Goal: Communication & Community: Answer question/provide support

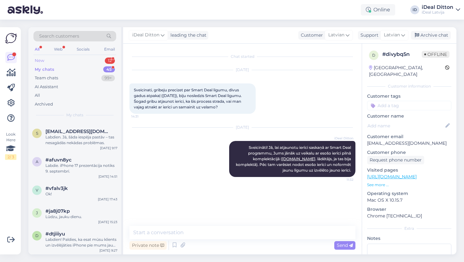
scroll to position [1095, 0]
click at [48, 61] on div "New 12" at bounding box center [74, 60] width 83 height 9
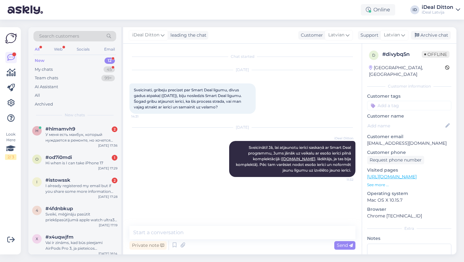
scroll to position [0, 0]
click at [50, 67] on div "My chats" at bounding box center [44, 69] width 18 height 6
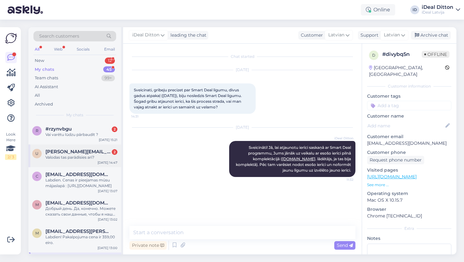
click at [69, 162] on div "u [EMAIL_ADDRESS][PERSON_NAME][DOMAIN_NAME] 2 Valodas tas parādīsies arī? [DATE…" at bounding box center [74, 155] width 93 height 23
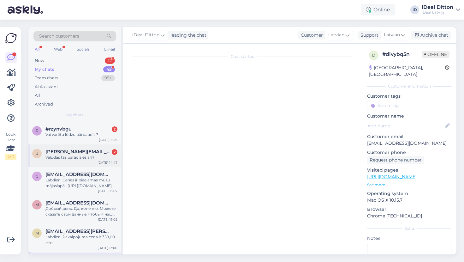
scroll to position [12, 0]
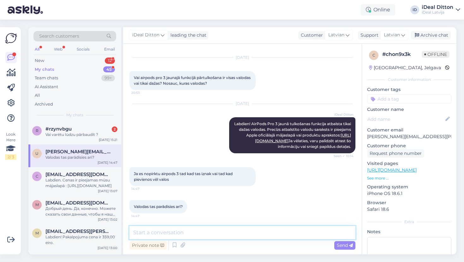
click at [185, 231] on textarea at bounding box center [243, 232] width 226 height 13
type textarea "Jums interese kaut kada valoda?"
drag, startPoint x: 225, startPoint y: 229, endPoint x: 113, endPoint y: 230, distance: 111.8
click at [113, 230] on div "Search customers All Web Socials Email New 12 My chats 45 Team chats 99+ AI Ass…" at bounding box center [242, 140] width 428 height 227
type textarea "Kada tesam valoda Jums interese?"
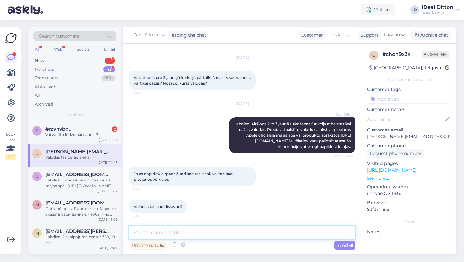
paste textarea "Kura valoda Jūs interesē?"
paste textarea "latviešu valoda šobrīd vēl netiek atbalstīta"
click at [199, 232] on textarea "Kura valoda Jūs interesē? latviešu valoda šobrīd vēl netiek atbalstīta" at bounding box center [243, 232] width 226 height 13
click at [307, 234] on textarea "Kura valoda Jūs interesē? Latviešu valoda šobrīd vēl netiek atbalstīta" at bounding box center [243, 232] width 226 height 13
type textarea "Kura valoda Jūs interesē? Latviešu valoda šobrīd vēl netiek atbalstīta."
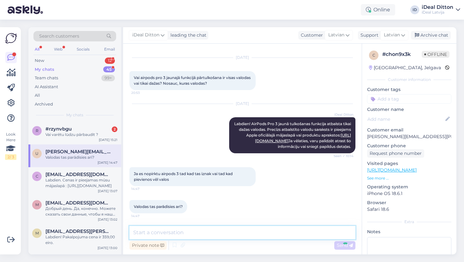
scroll to position [45, 0]
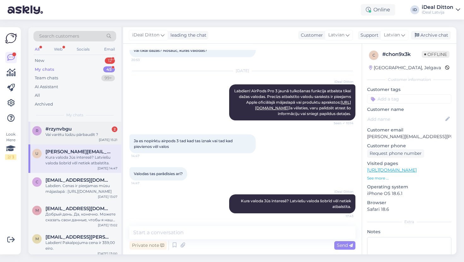
click at [91, 132] on div "Vai varētu lūdzu pārbaudīt ?" at bounding box center [81, 135] width 72 height 6
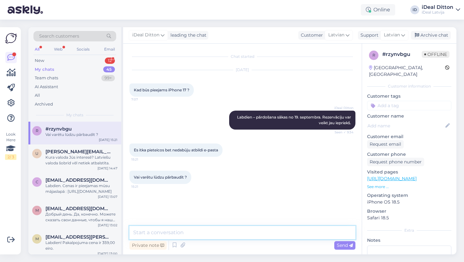
click at [158, 235] on textarea at bounding box center [243, 232] width 226 height 13
type textarea "Jūsu vārds, uzvārds"
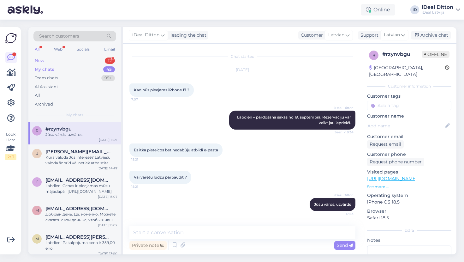
click at [49, 63] on div "New 12" at bounding box center [74, 60] width 83 height 9
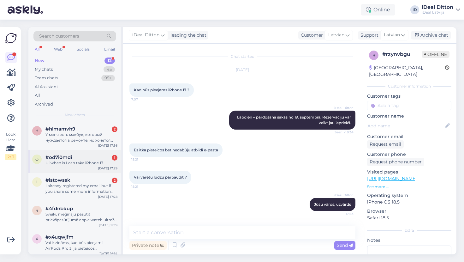
click at [72, 155] on span "#od7i0mdi" at bounding box center [58, 158] width 27 height 6
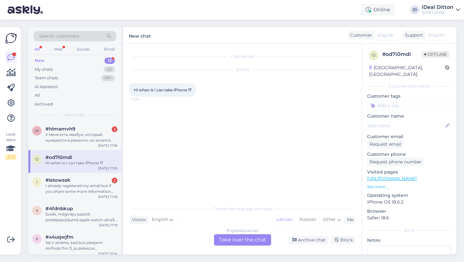
click at [260, 242] on div "English to Latvian Take over the chat" at bounding box center [242, 239] width 57 height 11
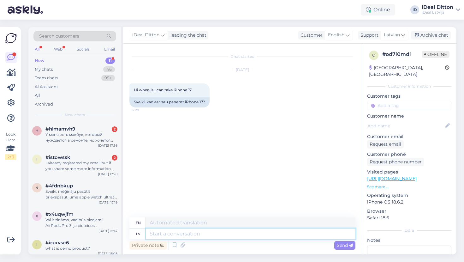
click at [220, 234] on textarea at bounding box center [251, 233] width 210 height 11
type textarea "Labdien"
type textarea "Hello"
type textarea "Labdien."
type textarea "Hello."
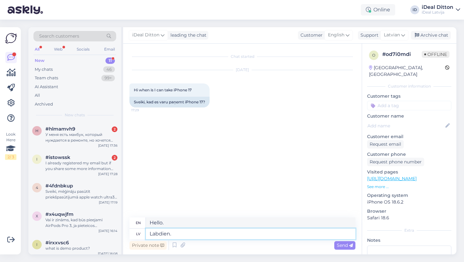
paste textarea "Pārdošana sāksies no 19. septembra, bet mēs varam veikt priekšpasūtījumu. Lai t…"
type textarea "Labdien. Pārdošana sāksies no 19. septembra, bet mēs varam veikt priekšpasūtīju…"
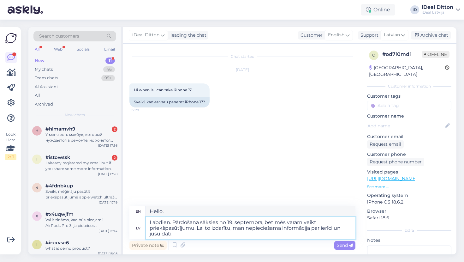
type textarea "Hello. Sales will start from [DATE], but we can pre-order. To do this, I need i…"
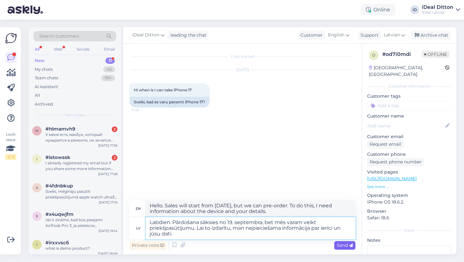
type textarea "Labdien. Pārdošana sāksies no 19. septembra, bet mēs varam veikt priekšpasūtīju…"
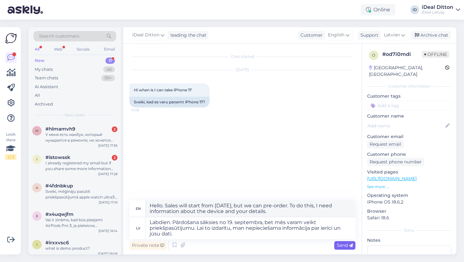
click at [343, 245] on span "Send" at bounding box center [345, 245] width 16 height 6
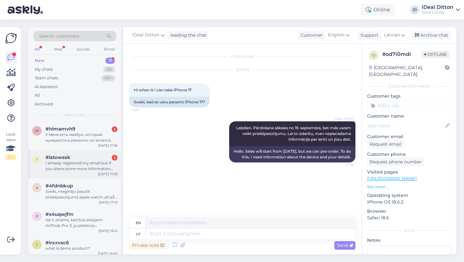
click at [82, 160] on div "I already registered my email but if you share some more information that would…" at bounding box center [81, 165] width 72 height 11
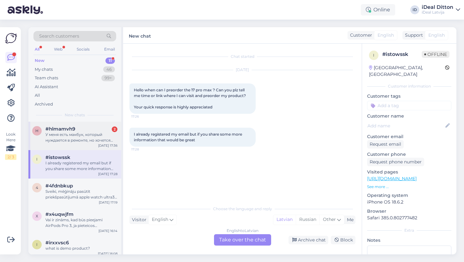
click at [68, 143] on div "h #hlmamvh9 2 У меня есть макбук, который нуждается в ремонте, но хочется снача…" at bounding box center [74, 136] width 93 height 28
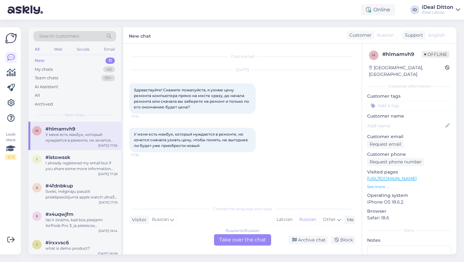
click at [232, 244] on div "Russian to Russian Take over the chat" at bounding box center [242, 239] width 57 height 11
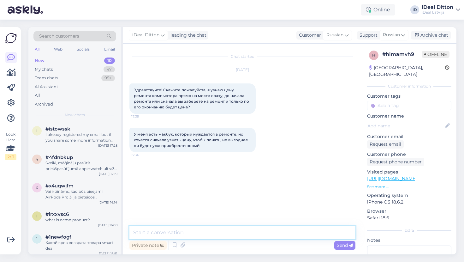
click at [203, 230] on textarea at bounding box center [243, 232] width 226 height 13
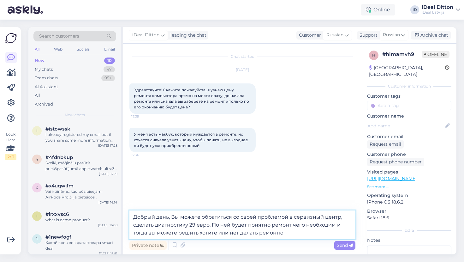
type textarea "Добрый день, Вы можете обратиться со своей проблемой в сервизный центр, сделать…"
drag, startPoint x: 203, startPoint y: 230, endPoint x: 130, endPoint y: 213, distance: 75.9
click at [130, 213] on textarea "Добрый день, Вы можете обратиться со своей проблемой в сервизный центр, сделать…" at bounding box center [243, 224] width 226 height 29
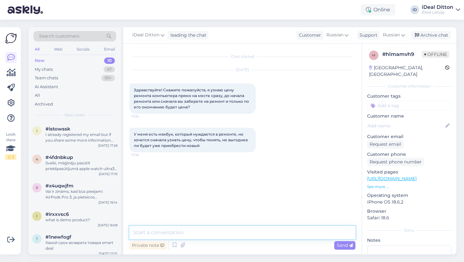
click at [168, 232] on textarea at bounding box center [243, 232] width 226 height 13
paste textarea "Добрый день! Вы можете обратиться в наш сервисный центр для проведения диагност…"
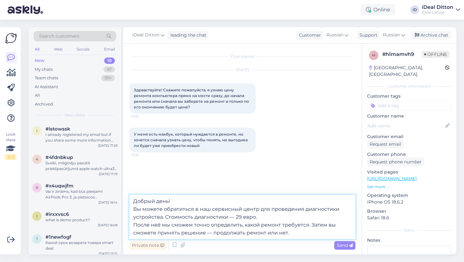
click at [135, 208] on textarea "Добрый день! Вы можете обратиться в наш сервисный центр для проведения диагност…" at bounding box center [243, 217] width 226 height 45
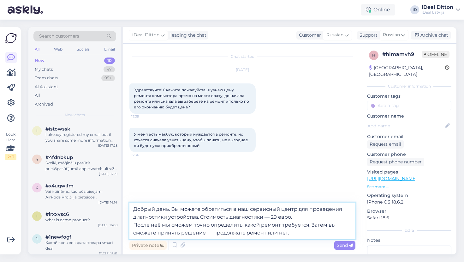
click at [135, 224] on textarea "Добрый день. Вы можете обратиться в наш сервисный центр для проведения диагност…" at bounding box center [243, 221] width 226 height 37
click at [264, 233] on textarea "Добрый день. Вы можете обратиться в наш сервисный центр для проведения диагност…" at bounding box center [243, 221] width 226 height 37
paste textarea "[URL][DOMAIN_NAME]"
type textarea "Добрый день. Вы можете обратиться в наш сервисный центр для проведения диагност…"
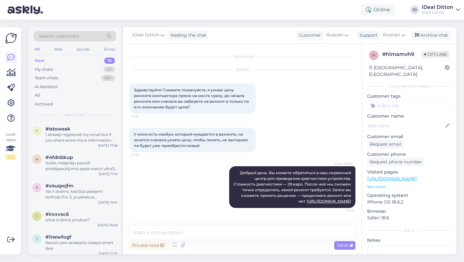
click at [56, 60] on div "New 10" at bounding box center [74, 60] width 83 height 9
click at [78, 227] on div "i #irxxvsc6 what is demo product? [DATE] 16:08" at bounding box center [74, 218] width 93 height 23
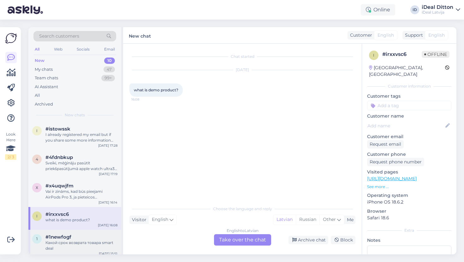
click at [88, 240] on div "Какой срок возврата товара smart deal" at bounding box center [81, 245] width 72 height 11
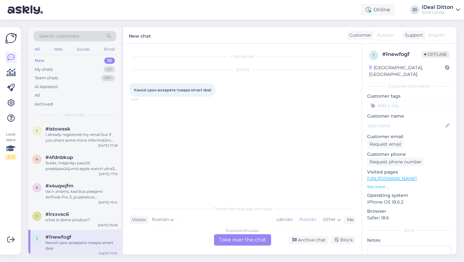
scroll to position [1, 0]
click at [242, 241] on div "Russian to Russian Take over the chat" at bounding box center [242, 239] width 57 height 11
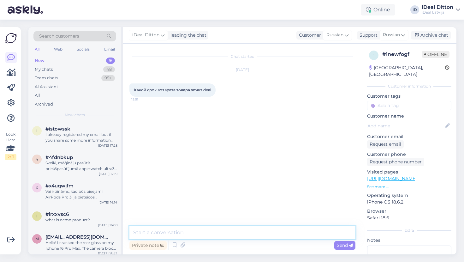
click at [202, 236] on textarea at bounding box center [243, 232] width 226 height 13
type textarea "L"
type textarea "Добрый день, тот срок который Вы выбрали при заключении договора."
drag, startPoint x: 326, startPoint y: 232, endPoint x: 130, endPoint y: 226, distance: 196.3
click at [130, 226] on textarea "Добрый день, тот срок который Вы выбрали при заключении договора." at bounding box center [243, 232] width 226 height 13
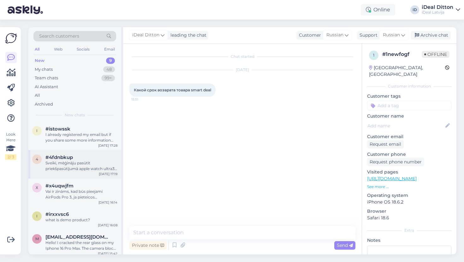
click at [86, 162] on div "Sveiki, mēģināju pasūtīt priekšpasūtījumā apple watch ultra3 vairākas reizes, n…" at bounding box center [81, 165] width 72 height 11
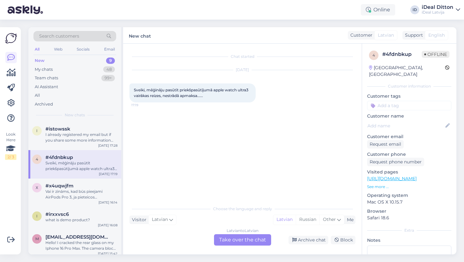
click at [236, 243] on div "Latvian to Latvian Take over the chat" at bounding box center [242, 239] width 57 height 11
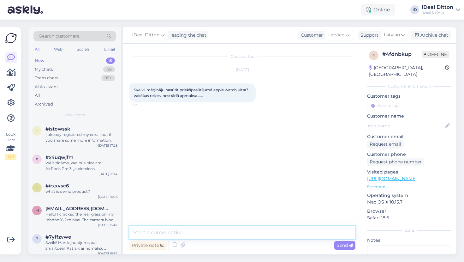
click at [202, 234] on textarea at bounding box center [243, 232] width 226 height 13
type textarea "Labdien. Atsītiet seit visu informāciju - es rezervēšu."
paste textarea "Labdien! Atsūtiet šeit visu nepieciešamo informāciju — es veikšu rezervāciju."
type textarea "Labdien! Atsūtiet šeit visu nepieciešamo informāciju — es veikšu rezervāciju."
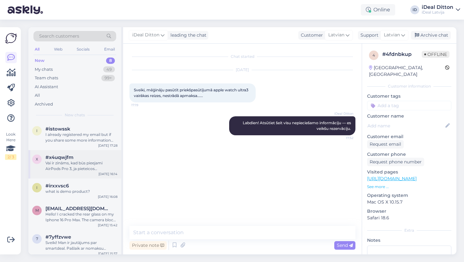
click at [76, 167] on div "Vai ir zināms, kad būs pieejami AirPods Pro 3, ja pieteicos iepriekšpārdošanai?" at bounding box center [81, 165] width 72 height 11
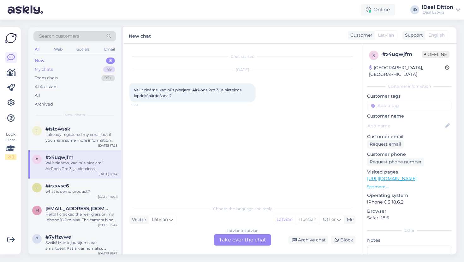
click at [53, 69] on div "My chats" at bounding box center [44, 69] width 18 height 6
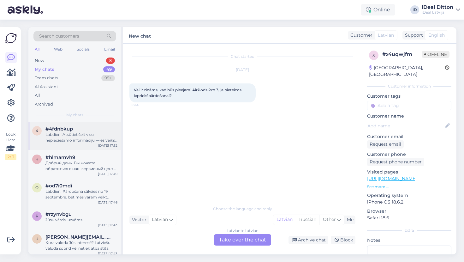
click at [71, 134] on div "Labdien! Atsūtiet šeit visu nepieciešamo informāciju — es veikšu rezervāciju." at bounding box center [81, 137] width 72 height 11
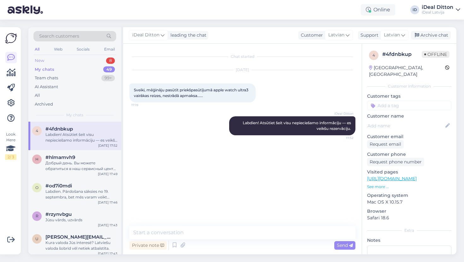
click at [46, 60] on div "New 8" at bounding box center [74, 60] width 83 height 9
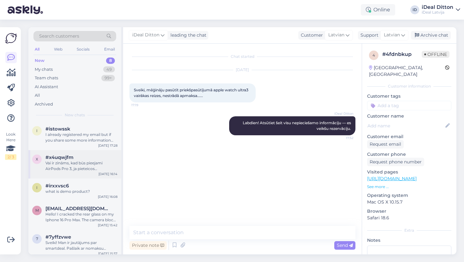
click at [73, 167] on div "Vai ir zināms, kad būs pieejami AirPods Pro 3, ja pieteicos iepriekšpārdošanai?" at bounding box center [81, 165] width 72 height 11
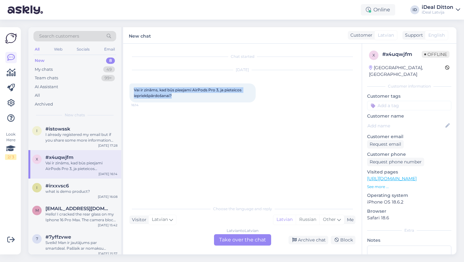
drag, startPoint x: 172, startPoint y: 95, endPoint x: 129, endPoint y: 88, distance: 44.3
click at [129, 88] on div "Chat started [DATE] Vai ir zināms, kad būs pieejami AirPods Pro 3, ja pieteicos…" at bounding box center [242, 149] width 239 height 211
copy span "Vai ir zināms, kad būs pieejami AirPods Pro 3, ja pieteicos iepriekšpārdošanai?"
click at [224, 242] on div "Latvian to Latvian Take over the chat" at bounding box center [242, 239] width 57 height 11
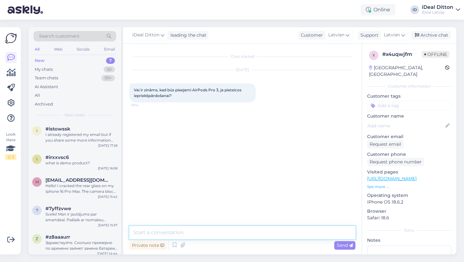
click at [180, 231] on textarea at bounding box center [243, 232] width 226 height 13
paste textarea "Paldies par [PERSON_NAME]! Visi, kas pieteicās iepriekšpārdošanai, saņems savas…"
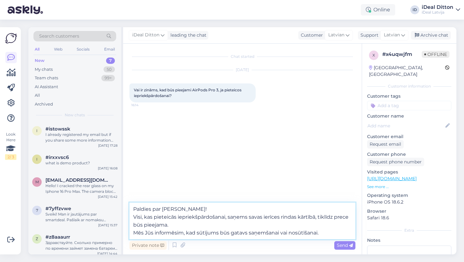
click at [135, 217] on textarea "Paldies par [PERSON_NAME]! Visi, kas pieteicās iepriekšpārdošanai, saņems savas…" at bounding box center [243, 221] width 226 height 37
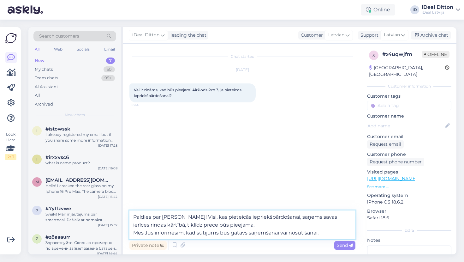
click at [134, 233] on textarea "Paldies par [PERSON_NAME]! Visi, kas pieteicās iepriekšpārdošanai, saņems savas…" at bounding box center [243, 224] width 226 height 29
type textarea "Paldies par [PERSON_NAME]! Visi, kas pieteicās iepriekšpārdošanai, saņems savas…"
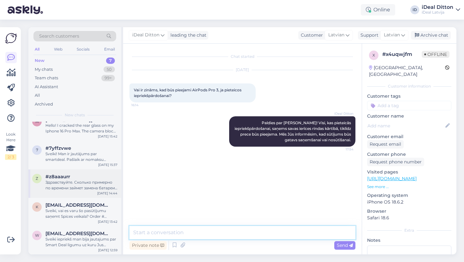
scroll to position [60, 0]
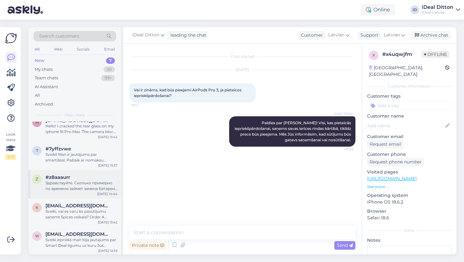
click at [69, 184] on div "Здравствуйте. Сколько примерно по времени займет замена батареи на iPhone 15?(б…" at bounding box center [81, 185] width 72 height 11
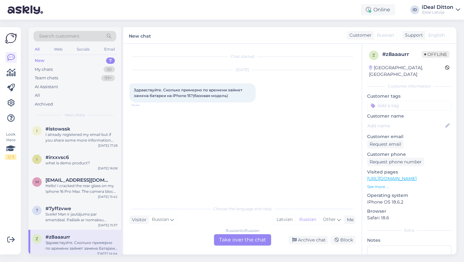
scroll to position [0, 0]
click at [47, 68] on div "My chats" at bounding box center [44, 69] width 18 height 6
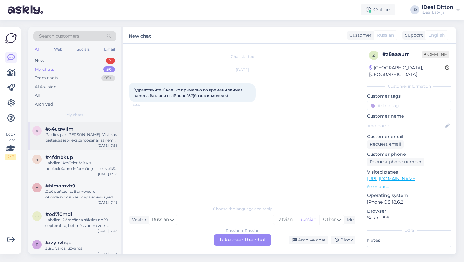
click at [81, 142] on div "x #x4uqwjfm Paldies par [PERSON_NAME]! Visi, kas pieteicās iepriekšpārdošanai, …" at bounding box center [74, 136] width 93 height 28
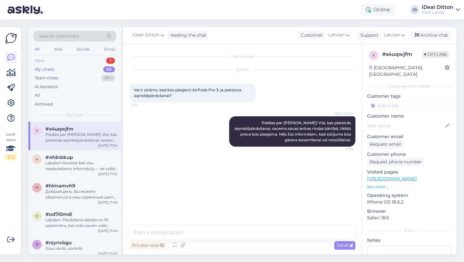
click at [44, 60] on div "New 7" at bounding box center [74, 60] width 83 height 9
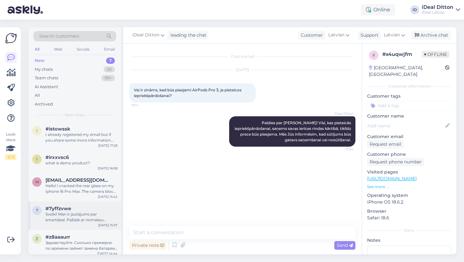
click at [64, 220] on div "Sveiki! Man ir jautājums par smartdeal. Pašlaik ar nomaksu “smartdeal” maksāju …" at bounding box center [81, 216] width 72 height 11
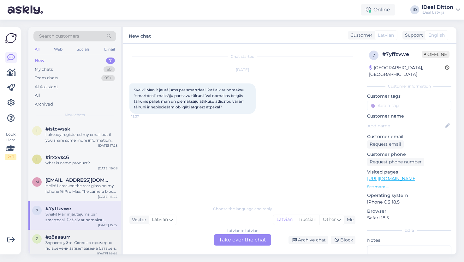
click at [59, 246] on div "Здравствуйте. Сколько примерно по времени займет замена батареи на iPhone 15?(б…" at bounding box center [81, 245] width 72 height 11
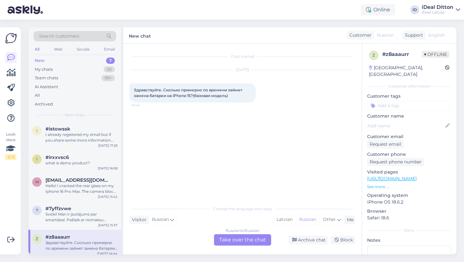
click at [242, 239] on div "Russian to Russian Take over the chat" at bounding box center [242, 239] width 57 height 11
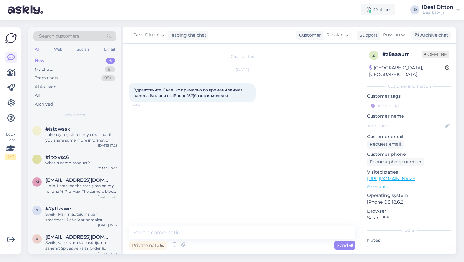
drag, startPoint x: 232, startPoint y: 98, endPoint x: 129, endPoint y: 89, distance: 103.1
click at [129, 89] on div "Chat started [DATE] Здравствуйте. Сколько примерно по времени займет замена бат…" at bounding box center [242, 149] width 239 height 211
copy span "Здравствуйте. Сколько примерно по времени займет замена батареи на iPhone 15?(б…"
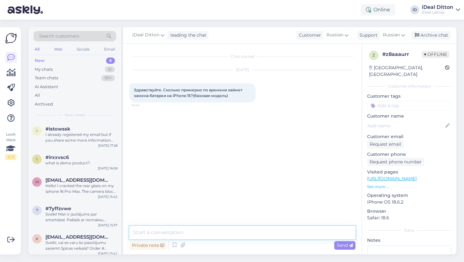
click at [200, 227] on textarea at bounding box center [243, 232] width 226 height 13
paste textarea "Здравствуйте! Замена батареи на iPhone 15 (базовая модель) обычно занимает окол…"
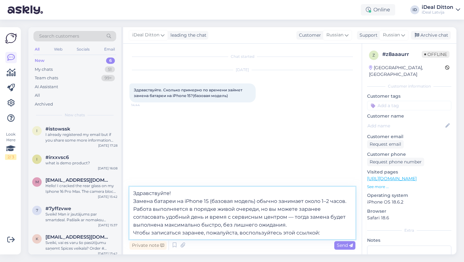
click at [134, 201] on textarea "Здравствуйте! Замена батареи на iPhone 15 (базовая модель) обычно занимает окол…" at bounding box center [243, 213] width 226 height 52
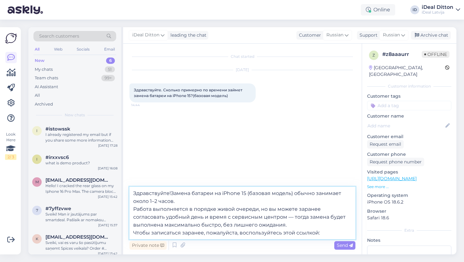
click at [135, 210] on textarea "Здравствуйте!Замена батареи на iPhone 15 (базовая модель) обычно занимает около…" at bounding box center [243, 213] width 226 height 52
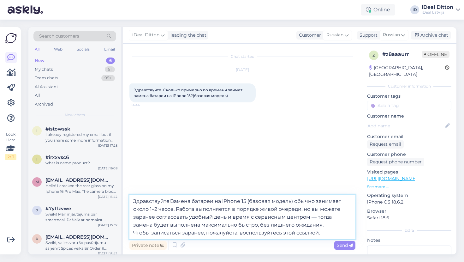
click at [172, 200] on textarea "Здравствуйте!Замена батареи на iPhone 15 (базовая модель) обычно занимает около…" at bounding box center [243, 217] width 226 height 45
click at [327, 233] on textarea "Здравствуйте! Замена батареи на iPhone 15 (базовая модель) обычно занимает окол…" at bounding box center [243, 217] width 226 height 45
paste textarea "[URL][DOMAIN_NAME]"
type textarea "Здравствуйте! Замена батареи на iPhone 15 (базовая модель) обычно занимает окол…"
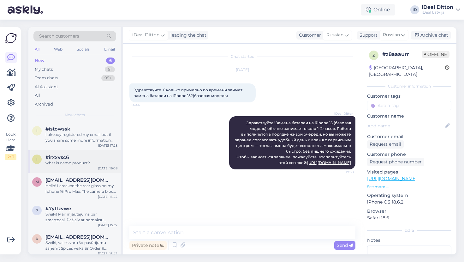
click at [100, 158] on div "#irxxvsc6" at bounding box center [81, 158] width 72 height 6
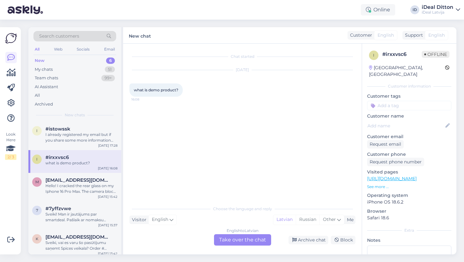
click at [245, 238] on div "English to Latvian Take over the chat" at bounding box center [242, 239] width 57 height 11
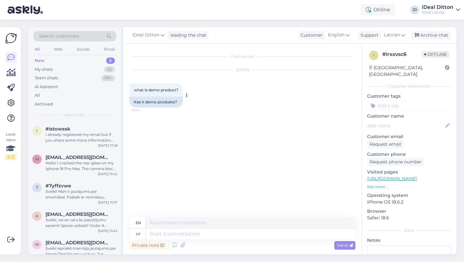
drag, startPoint x: 181, startPoint y: 91, endPoint x: 161, endPoint y: 88, distance: 19.8
click at [161, 88] on div "what is demo product? 16:08" at bounding box center [156, 89] width 53 height 13
click at [180, 101] on div "Kas ir demo produkts?" at bounding box center [156, 102] width 53 height 11
drag, startPoint x: 175, startPoint y: 101, endPoint x: 143, endPoint y: 102, distance: 31.9
click at [140, 102] on div "Kas ir demo produkts?" at bounding box center [156, 102] width 53 height 11
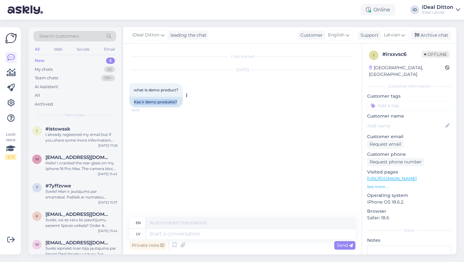
drag, startPoint x: 179, startPoint y: 102, endPoint x: 133, endPoint y: 101, distance: 45.8
click at [133, 101] on div "Kas ir demo produkts?" at bounding box center [156, 102] width 53 height 11
copy div "Kas ir demo produkts?"
click at [162, 233] on textarea at bounding box center [251, 233] width 210 height 11
paste textarea "Demo produkts ir prece ar atvērtu iepakojumu, kas iepriekš bijusi izstādīta tir…"
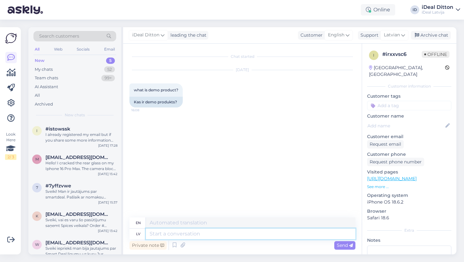
type textarea "Demo produkts ir prece ar atvērtu iepakojumu, kas iepriekš bijusi izstādīta tir…"
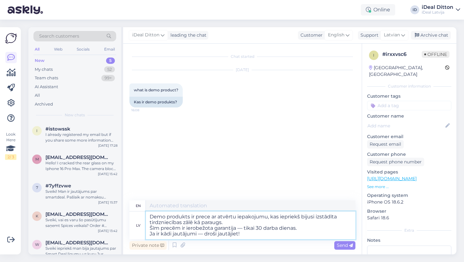
type textarea "A demo product is an item with an open package that has previously been display…"
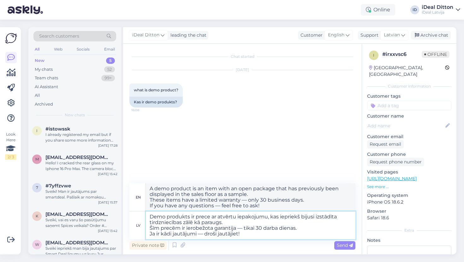
click at [229, 232] on textarea "Demo produkts ir prece ar atvērtu iepakojumu, kas iepriekš bijusi izstādīta tir…" at bounding box center [251, 225] width 210 height 28
drag, startPoint x: 247, startPoint y: 235, endPoint x: 146, endPoint y: 236, distance: 100.5
click at [146, 236] on textarea "Demo produkts ir prece ar atvērtu iepakojumu, kas iepriekš bijusi izstādīta tir…" at bounding box center [251, 225] width 210 height 28
type textarea "Demo produkts ir prece ar atvērtu iepakojumu, kas iepriekš bijusi izstādīta tir…"
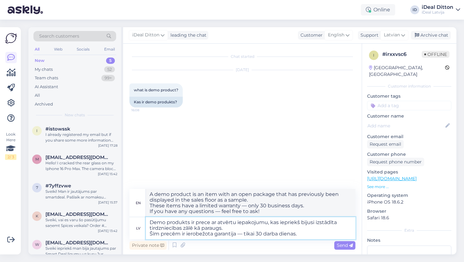
type textarea "A demo product is an item with an open package that has previously been display…"
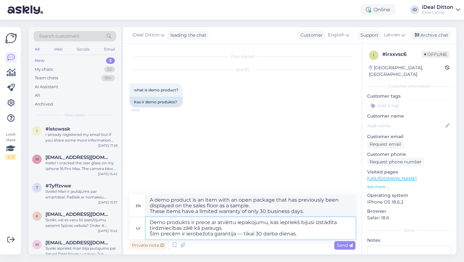
click at [151, 233] on textarea "Demo produkts ir prece ar atvērtu iepakojumu, kas iepriekš bijusi izstādīta tir…" at bounding box center [251, 228] width 210 height 22
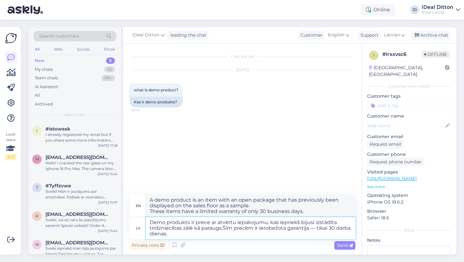
type textarea "Demo produkts ir prece ar atvērtu iepakojumu, kas iepriekš bijusi izstādīta tir…"
type textarea "A demo product is an item with an open package that has previously been display…"
type textarea "Demo produkts ir prece ar atvērtu iepakojumu, kas iepriekš bijusi izstādīta tir…"
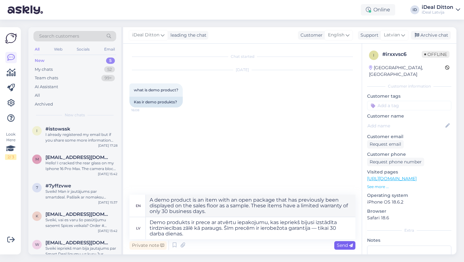
click at [340, 248] on span "Send" at bounding box center [345, 245] width 16 height 6
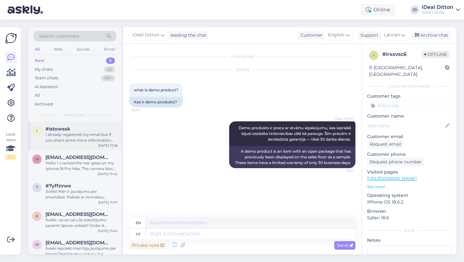
click at [68, 138] on div "I already registered my email but if you share some more information that would…" at bounding box center [81, 137] width 72 height 11
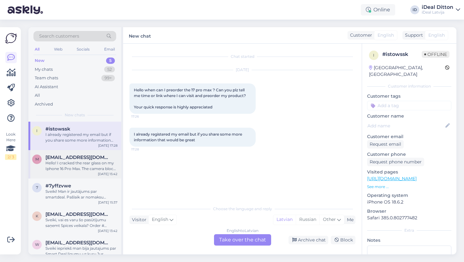
click at [66, 163] on div "Hello! I cracked the rear glass on my Iphone 16 Pro Max. The camera block is un…" at bounding box center [81, 165] width 72 height 11
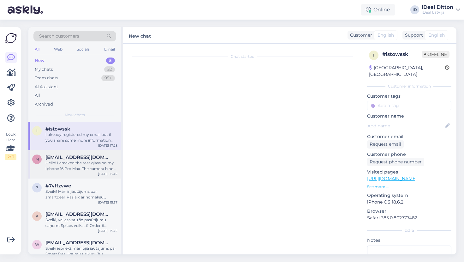
scroll to position [4, 0]
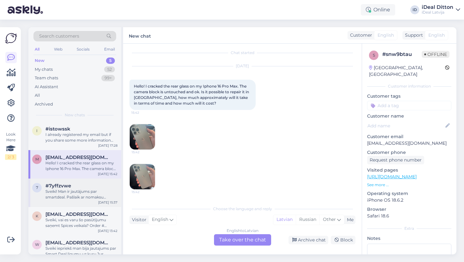
click at [84, 192] on div "Sveiki! Man ir jautājums par smartdeal. Pašlaik ar nomaksu “smartdeal” maksāju …" at bounding box center [81, 194] width 72 height 11
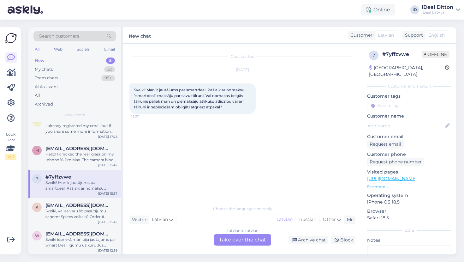
scroll to position [9, 0]
click at [49, 69] on div "My chats" at bounding box center [44, 69] width 18 height 6
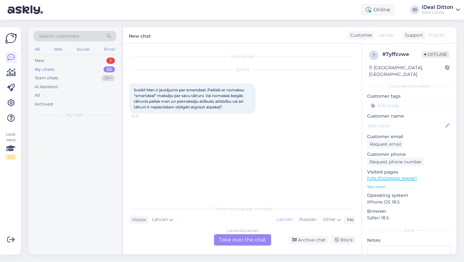
scroll to position [0, 0]
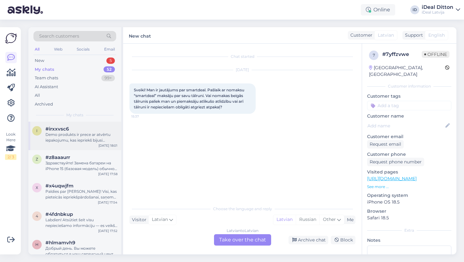
click at [82, 132] on div "Demo produkts ir prece ar atvērtu iepakojumu, kas iepriekš bijusi izstādīta tir…" at bounding box center [81, 137] width 72 height 11
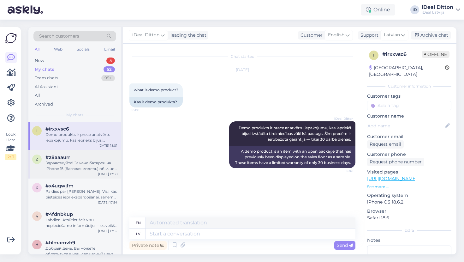
click at [84, 153] on div "z #z8aaaurr Здравствуйте! Замена батареи на iPhone 15 (базовая модель) обычно з…" at bounding box center [74, 164] width 93 height 28
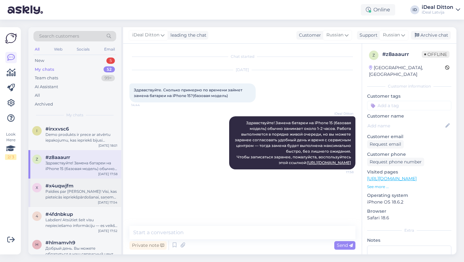
click at [76, 191] on div "Paldies par [PERSON_NAME]! Visi, kas pieteicās iepriekšpārdošanai, saņems savas…" at bounding box center [81, 194] width 72 height 11
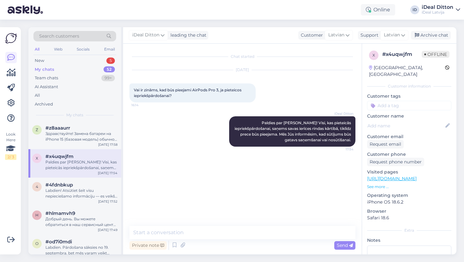
scroll to position [31, 0]
click at [76, 191] on div "Labdien! Atsūtiet šeit visu nepieciešamo informāciju — es veikšu rezervāciju." at bounding box center [81, 191] width 72 height 11
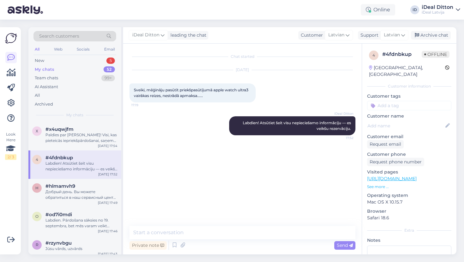
scroll to position [58, 0]
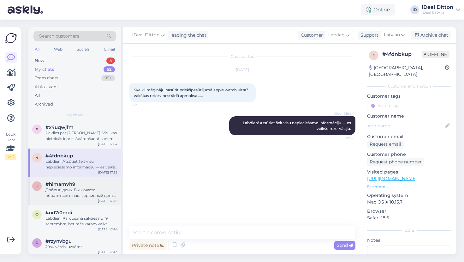
click at [76, 191] on div "Добрый день. Вы можете обратиться в наш сервисный центр для проведения диагност…" at bounding box center [81, 192] width 72 height 11
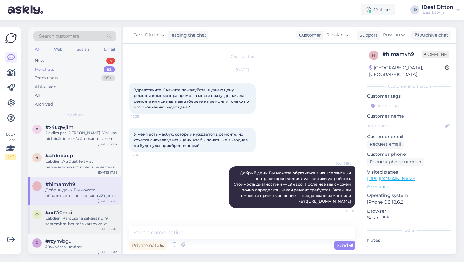
scroll to position [74, 0]
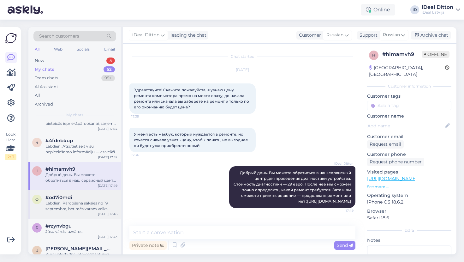
click at [73, 208] on div "Labdien. Pārdošana sāksies no 19. septembra, bet mēs varam veikt priekšpasūtīju…" at bounding box center [81, 205] width 72 height 11
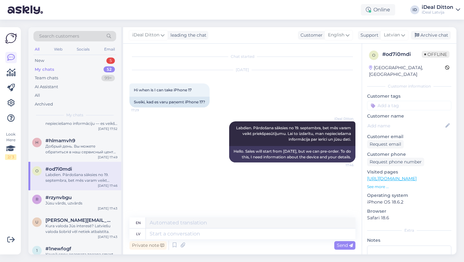
scroll to position [103, 0]
click at [73, 201] on div "Jūsu vārds, uzvārds" at bounding box center [81, 202] width 72 height 6
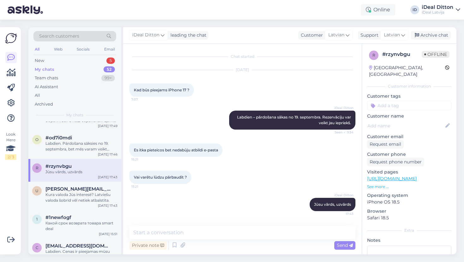
scroll to position [136, 0]
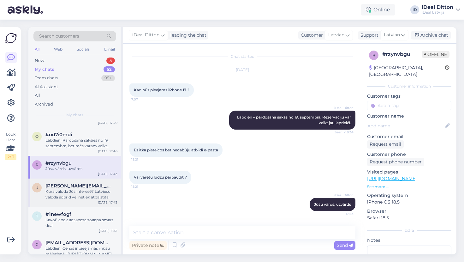
click at [73, 198] on div "Kura valoda Jūs interesē? Latviešu valoda šobrīd vēl netiek atbalstīta." at bounding box center [81, 194] width 72 height 11
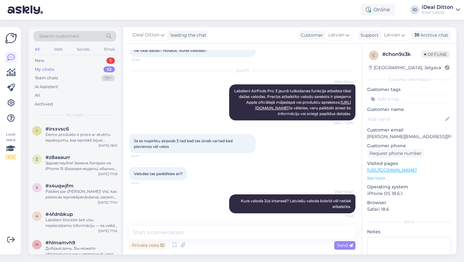
scroll to position [0, 0]
click at [41, 61] on div "New" at bounding box center [39, 61] width 9 height 6
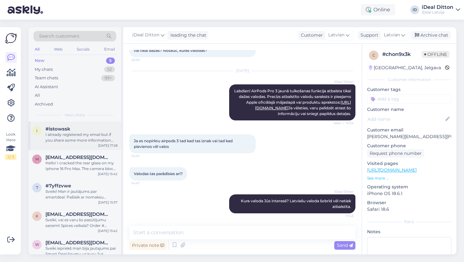
click at [69, 135] on div "I already registered my email but if you share some more information that would…" at bounding box center [81, 137] width 72 height 11
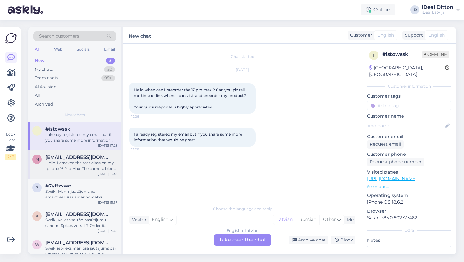
click at [114, 155] on div "[EMAIL_ADDRESS][DOMAIN_NAME]" at bounding box center [81, 158] width 72 height 6
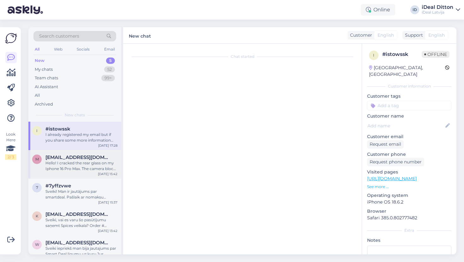
scroll to position [4, 0]
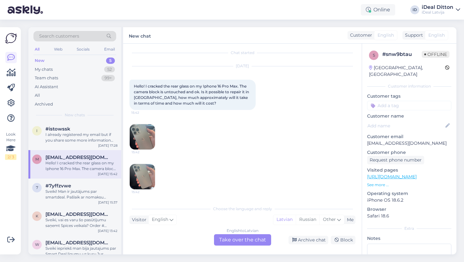
click at [143, 136] on img at bounding box center [142, 136] width 25 height 25
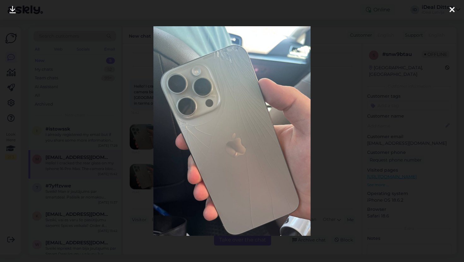
click at [453, 11] on icon at bounding box center [452, 10] width 5 height 8
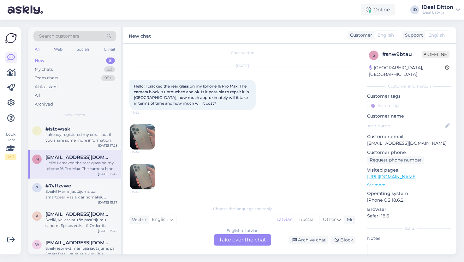
click at [234, 242] on div "English to Latvian Take over the chat" at bounding box center [242, 239] width 57 height 11
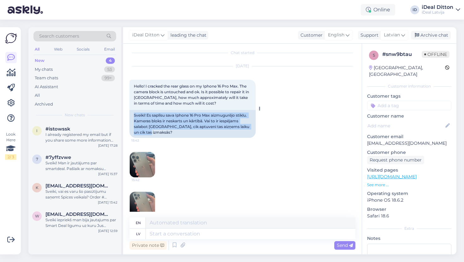
drag, startPoint x: 156, startPoint y: 131, endPoint x: 130, endPoint y: 114, distance: 31.9
click at [130, 114] on div "Sveiki! Es saplīsu sava Iphone 16 Pro Max aizmugurējo stiklu. Kameras bloks ir …" at bounding box center [193, 124] width 126 height 28
copy div "Sveiki! Es saplīsu sava Iphone 16 Pro Max aizmugurējo stiklu. Kameras bloks ir …"
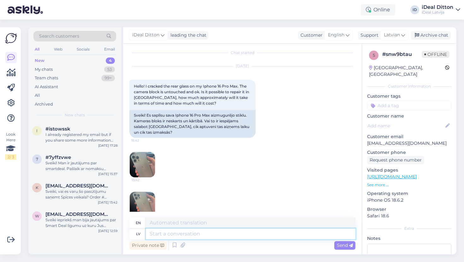
click at [169, 235] on textarea at bounding box center [251, 233] width 210 height 11
paste textarea "Sveiki! Aizmugurējā stikla nomaiņa iPhone 16 Pro Max modelim maksā 219 €. Ja ka…"
type textarea "Sveiki! Aizmugurējā stikla nomaiņa iPhone 16 Pro Max modelim maksā 219 €. Ja ka…"
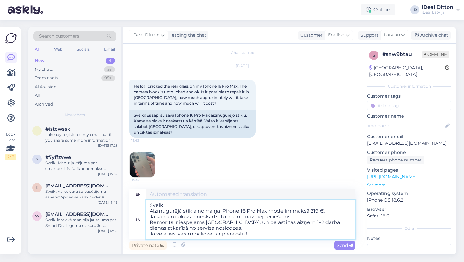
type textarea "Hello! The rear glass replacement for the iPhone 16 Pro Max model costs €219. I…"
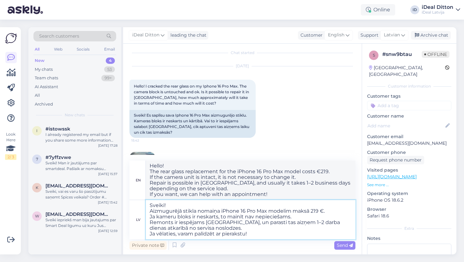
click at [151, 210] on textarea "Sveiki! Aizmugurējā stikla nomaiņa iPhone 16 Pro Max modelim maksā 219 €. Ja ka…" at bounding box center [251, 219] width 210 height 39
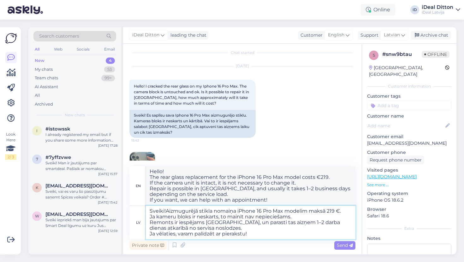
type textarea "Sveiki! Aizmugurējā stikla nomaiņa iPhone 16 Pro Max modelim maksā 219 €. Ja ka…"
type textarea "Hello! The rear glass replacement for the iPhone 16 Pro Max model costs €219. I…"
click at [151, 222] on textarea "Sveiki! Aizmugurējā stikla nomaiņa iPhone 16 Pro Max modelim maksā 219 €. Ja ka…" at bounding box center [251, 222] width 210 height 33
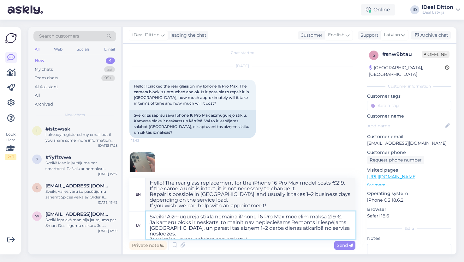
type textarea "Sveiki! Aizmugurējā stikla nomaiņa iPhone 16 Pro Max modelim maksā 219 €. Ja ka…"
type textarea "Hello! The rear glass replacement for the iPhone 16 Pro Max model costs €219. I…"
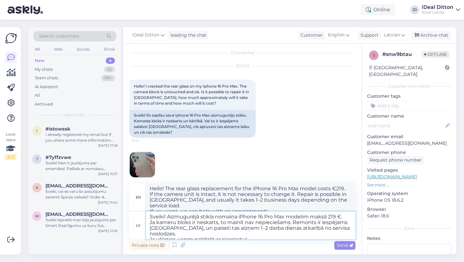
click at [264, 234] on textarea "Sveiki! Aizmugurējā stikla nomaiņa iPhone 16 Pro Max modelim maksā 219 €. Ja ka…" at bounding box center [251, 225] width 210 height 28
click at [150, 233] on textarea "Sveiki! Aizmugurējā stikla nomaiņa iPhone 16 Pro Max modelim maksā 219 €. Ja ka…" at bounding box center [251, 225] width 210 height 28
type textarea "Sveiki! Aizmugurējā stikla nomaiņa iPhone 16 Pro Max modelim maksā 219 €. Ja ka…"
type textarea "Hello! The rear glass replacement for the iPhone 16 Pro Max model costs €219. I…"
drag, startPoint x: 169, startPoint y: 227, endPoint x: 151, endPoint y: 226, distance: 17.7
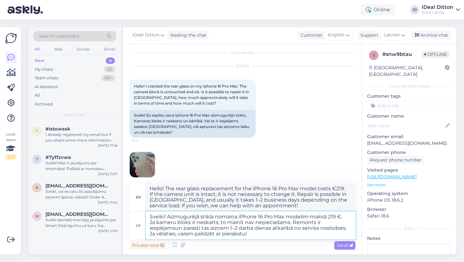
type textarea "Sveiki! Aizmugurējā stikla nomaiņa iPhone 16 Pro Max modelim maksā 219 €. Ja ka…"
type textarea "Hello! The cost of replacing the rear glass for the iPhone 16 Pro Max model is …"
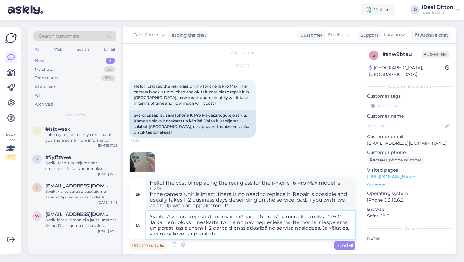
click at [240, 233] on textarea "Sveiki! Aizmugurējā stikla nomaiņa iPhone 16 Pro Max modelim maksā 219 €. Ja ka…" at bounding box center [251, 225] width 210 height 28
click at [213, 228] on textarea "Sveiki! Aizmugurējā stikla nomaiņa iPhone 16 Pro Max modelim maksā 219 €. Ja ka…" at bounding box center [251, 225] width 210 height 28
type textarea "Sveiki! Aizmugurējā stikla nomaiņa iPhone 16 Pro Max modelim maksā 219 €. Ja ka…"
type textarea "Hello! The cost of replacing the rear glass for the iPhone 16 Pro Max model is …"
click at [230, 235] on textarea "Sveiki! Aizmugurējā stikla nomaiņa iPhone 16 Pro Max modelim maksā 219 €. Ja ka…" at bounding box center [251, 225] width 210 height 28
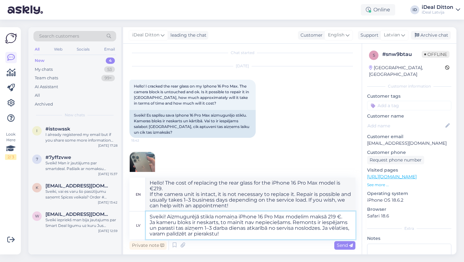
click at [210, 227] on textarea "Sveiki! Aizmugurējā stikla nomaiņa iPhone 16 Pro Max modelim maksā 219 €. Ja ka…" at bounding box center [251, 225] width 210 height 28
type textarea "Sveiki! Aizmugurējā stikla nomaiņa iPhone 16 Pro Max modelim maksā 219 €. Ja ka…"
type textarea "Hello! The cost of replacing the rear glass for the iPhone 16 Pro Max model is …"
type textarea "Sveiki! Aizmugurējā stikla nomaiņa iPhone 16 Pro Max modelim maksā 219 €. Ja ka…"
type textarea "Hello! The cost of replacing the rear glass for the iPhone 16 Pro Max model is …"
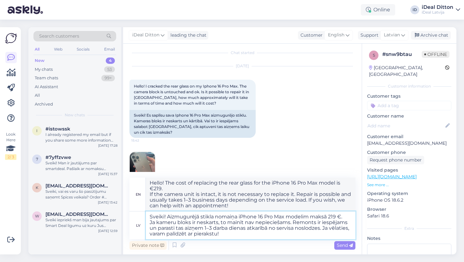
click at [234, 235] on textarea "Sveiki! Aizmugurējā stikla nomaiņa iPhone 16 Pro Max modelim maksā 219 €. Ja ka…" at bounding box center [251, 225] width 210 height 28
type textarea "Sveiki! Aizmugurējā stikla nomaiņa iPhone 16 Pro Max modelim maksā 219 €. Ja ka…"
type textarea "Hello! The cost of replacing the rear glass for the iPhone 16 Pro Max model is …"
type textarea "Sveiki! Aizmugurējā stikla nomaiņa iPhone 16 Pro Max modelim maksā 219 €. Ja ka…"
type textarea "Hello! The replacement of the rear glass for the iPhone 16 Pro Max model costs …"
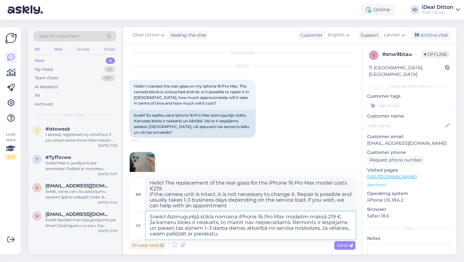
type textarea "Sveiki! Aizmugurējā stikla nomaiņa iPhone 16 Pro Max modelim maksā 219 €. Ja ka…"
type textarea "Hello! The cost of replacing the rear glass for the iPhone 16 Pro Max model is …"
click at [150, 223] on textarea "Sveiki! Aizmugurējā stikla nomaiņa iPhone 16 Pro Max modelim maksā 219 €. Ja ka…" at bounding box center [251, 225] width 210 height 28
type textarea "Sveiki! Aizmugurējā stikla nomaiņa iPhone 16 Pro Max modelim maksā 219 €.Ja kam…"
type textarea "Hello! The cost of replacing the rear glass for the iPhone 16 Pro Max model is …"
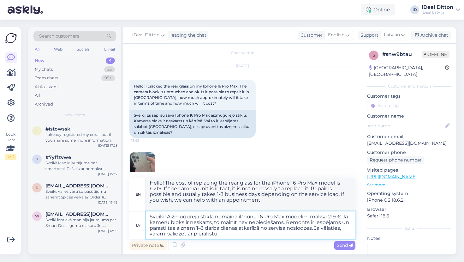
type textarea "Sveiki! Aizmugurējā stikla nomaiņa iPhone 16 Pro Max modelim maksā 219 €. Ja ka…"
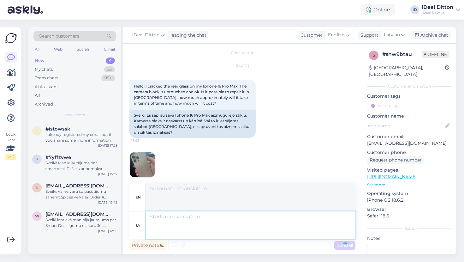
scroll to position [100, 0]
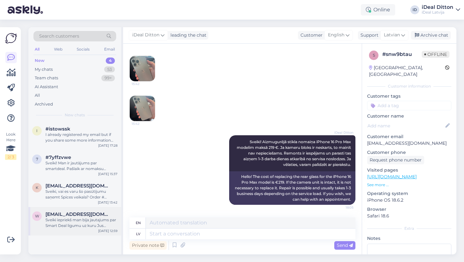
click at [72, 221] on div "Sveiki iepriekš man bija jautajums par Smart Deal ligumu uz kuru Jus atbildejat…" at bounding box center [81, 222] width 72 height 11
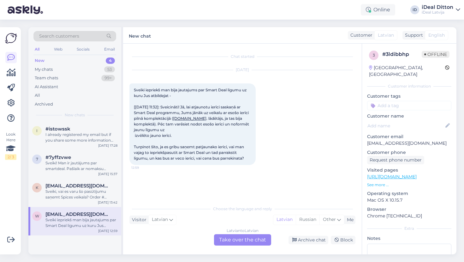
scroll to position [0, 0]
click at [67, 195] on div "Sveiki, vai es varu šo pasūtījumu saņemt Spices veikala? Order # 2000082307. Ie…" at bounding box center [81, 194] width 72 height 11
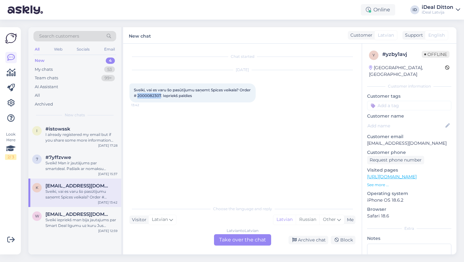
drag, startPoint x: 150, startPoint y: 95, endPoint x: 173, endPoint y: 94, distance: 23.7
click at [173, 94] on span "Sveiki, vai es varu šo pasūtījumu saņemt Spices veikala? Order # 2000082307. Ie…" at bounding box center [193, 93] width 118 height 10
copy span "2000082307"
drag, startPoint x: 212, startPoint y: 97, endPoint x: 133, endPoint y: 88, distance: 78.8
click at [133, 88] on div "Sveiki, vai es varu šo pasūtījumu saņemt Spices veikala? Order # 2000082307. Ie…" at bounding box center [193, 92] width 126 height 19
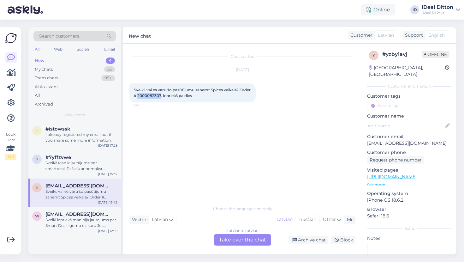
copy span "Sveiki, vai es varu šo pasūtījumu saņemt Spices veikala? Order # 2000082307. Ie…"
click at [227, 242] on div "Latvian to Latvian Take over the chat" at bounding box center [242, 239] width 57 height 11
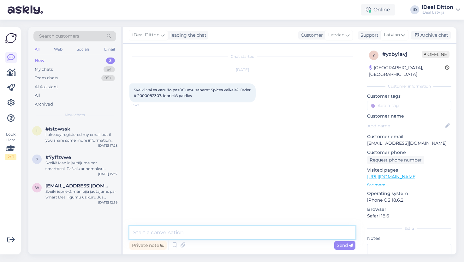
click at [183, 232] on textarea at bounding box center [243, 232] width 226 height 13
paste textarea "Sveiki! Jūsu pasūtījums vēl nav gatavs saņemšanai. Tiklīdz tas būs sagatavots, …"
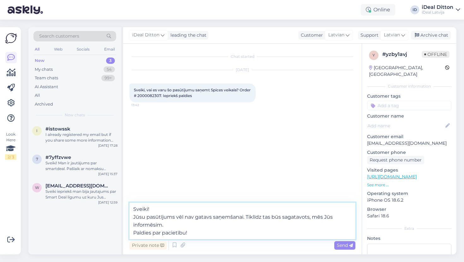
click at [133, 217] on textarea "Sveiki! Jūsu pasūtījums vēl nav gatavs saņemšanai. Tiklīdz tas būs sagatavots, …" at bounding box center [243, 221] width 226 height 37
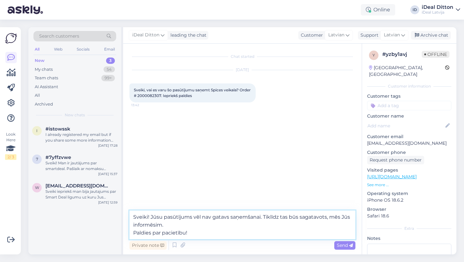
click at [134, 232] on textarea "Sveiki! Jūsu pasūtījums vēl nav gatavs saņemšanai. Tiklīdz tas būs sagatavots, …" at bounding box center [243, 224] width 226 height 29
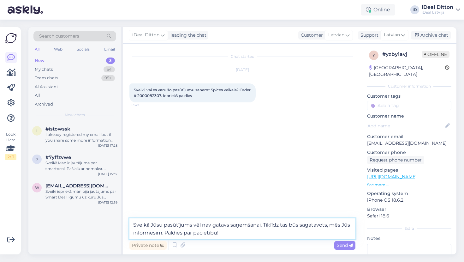
click at [239, 234] on textarea "Sveiki! Jūsu pasūtījums vēl nav gatavs saņemšanai. Tiklīdz tas būs sagatavots, …" at bounding box center [243, 228] width 226 height 21
type textarea "Sveiki! Jūsu pasūtījums vēl nav gatavs saņemšanai. Tiklīdz tas būs sagatavots, …"
click at [349, 247] on icon at bounding box center [351, 246] width 4 height 4
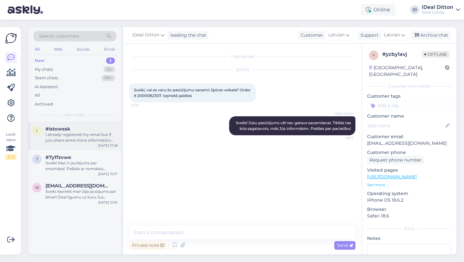
click at [87, 137] on div "I already registered my email but if you share some more information that would…" at bounding box center [81, 137] width 72 height 11
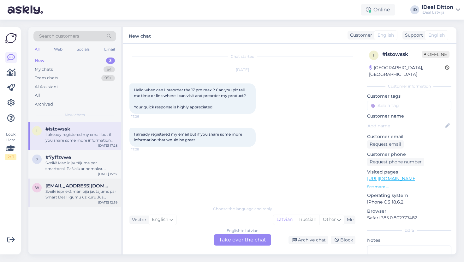
click at [67, 195] on div "Sveiki iepriekš man bija jautajums par Smart Deal ligumu uz kuru Jus atbildejat…" at bounding box center [81, 194] width 72 height 11
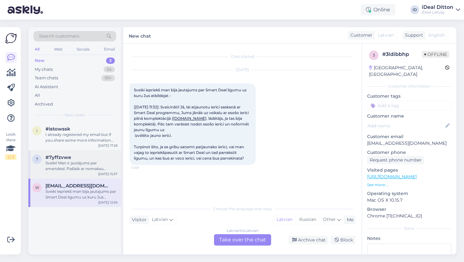
click at [71, 165] on div "Sveiki! Man ir jautājums par smartdeal. Pašlaik ar nomaksu “smartdeal” maksāju …" at bounding box center [81, 165] width 72 height 11
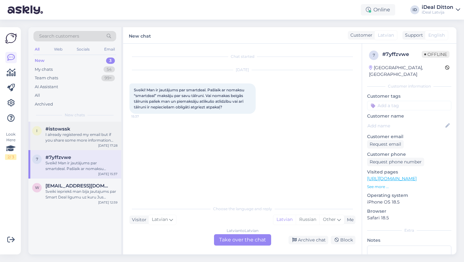
click at [68, 143] on div "i #istowssk I already registered my email but if you share some more informatio…" at bounding box center [74, 136] width 93 height 28
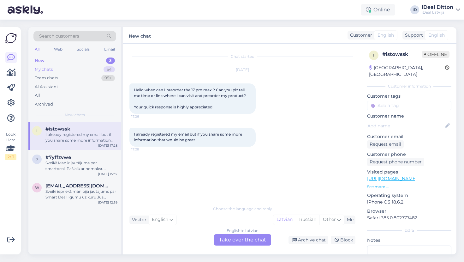
click at [47, 66] on div "My chats" at bounding box center [44, 69] width 18 height 6
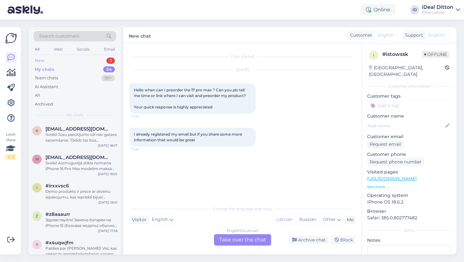
click at [37, 59] on div "New" at bounding box center [39, 61] width 9 height 6
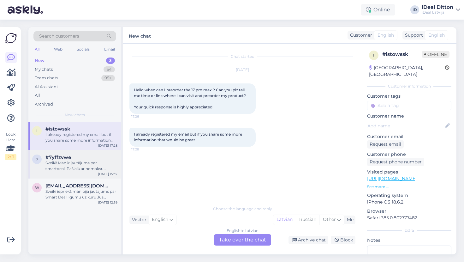
click at [68, 167] on div "Sveiki! Man ir jautājums par smartdeal. Pašlaik ar nomaksu “smartdeal” maksāju …" at bounding box center [81, 165] width 72 height 11
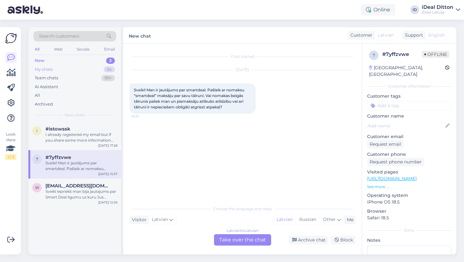
click at [52, 67] on div "My chats" at bounding box center [44, 69] width 18 height 6
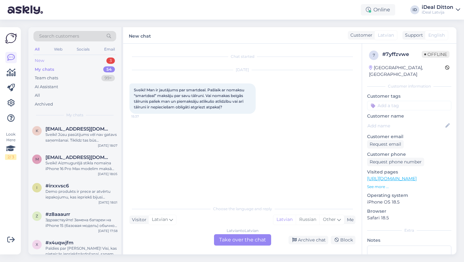
click at [39, 61] on div "New" at bounding box center [39, 61] width 9 height 6
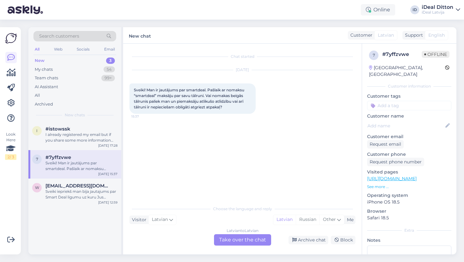
click at [90, 160] on div "Sveiki! Man ir jautājums par smartdeal. Pašlaik ar nomaksu “smartdeal” maksāju …" at bounding box center [81, 165] width 72 height 11
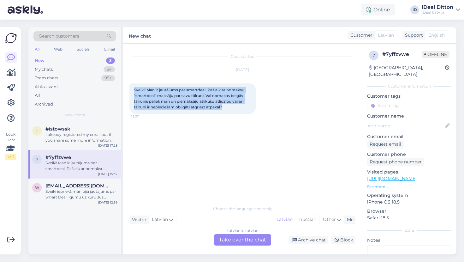
drag, startPoint x: 228, startPoint y: 106, endPoint x: 133, endPoint y: 88, distance: 97.2
click at [133, 88] on div "Sveiki! Man ir jautājums par smartdeal. Pašlaik ar nomaksu “smartdeal” maksāju …" at bounding box center [193, 98] width 126 height 30
copy span "Sveiki! Man ir jautājums par smartdeal. Pašlaik ar nomaksu “smartdeal” maksāju …"
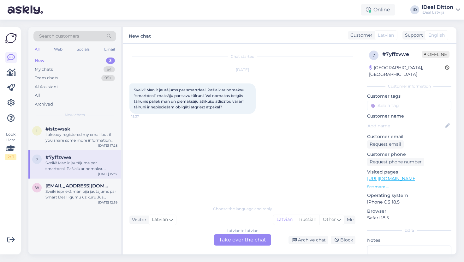
click at [233, 243] on div "Latvian to Latvian Take over the chat" at bounding box center [242, 239] width 57 height 11
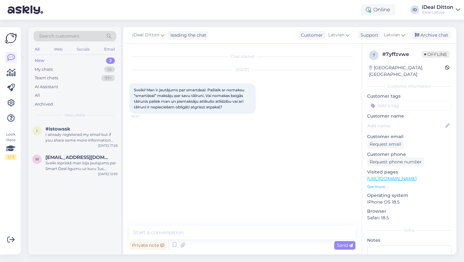
click at [167, 226] on div "Chat started [DATE] Sveiki! Man ir jautājums par smartdeal. Pašlaik ar nomaksu …" at bounding box center [242, 149] width 239 height 211
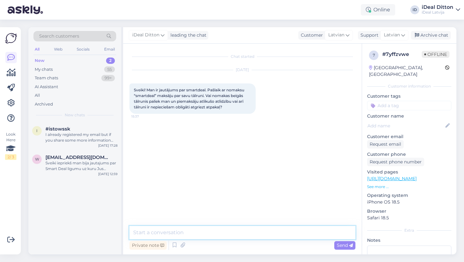
click at [166, 231] on textarea at bounding box center [243, 232] width 226 height 13
paste textarea "Sveiki! Nomaksas perioda beigās Jums būs jāatgriež ierīce tādā pašā komplektāci…"
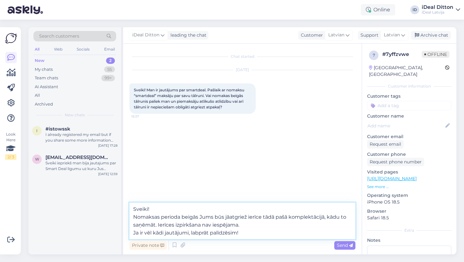
click at [135, 216] on textarea "Sveiki! Nomaksas perioda beigās Jums būs jāatgriež ierīce tādā pašā komplektāci…" at bounding box center [243, 221] width 226 height 37
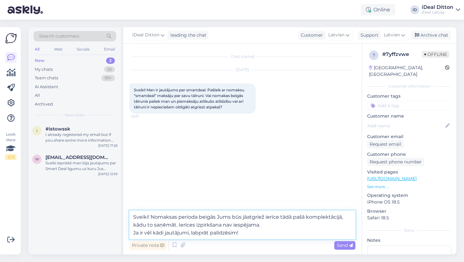
click at [134, 233] on textarea "Sveiki! Nomaksas perioda beigās Jums būs jāatgriež ierīce tādā pašā komplektāci…" at bounding box center [243, 224] width 226 height 29
click at [188, 233] on textarea "Sveiki! Nomaksas perioda beigās Jums būs jāatgriež ierīce tādā pašā komplektāci…" at bounding box center [243, 224] width 226 height 29
drag, startPoint x: 264, startPoint y: 224, endPoint x: 277, endPoint y: 234, distance: 16.4
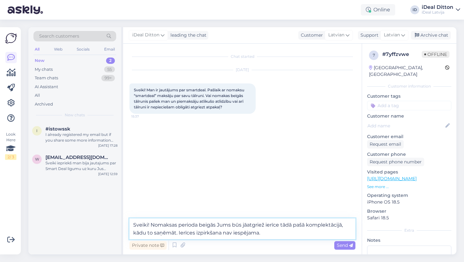
drag, startPoint x: 177, startPoint y: 224, endPoint x: 153, endPoint y: 223, distance: 24.7
click at [152, 223] on textarea "Sveiki! Nomaksas perioda beigās Jums būs jāatgriež ierīce tādā pašā komplektāci…" at bounding box center [243, 228] width 226 height 21
click at [278, 233] on textarea "Sveiki! SmartDeal perioda beigās Jums būs jāatgriež ierīce tādā pašā komplektāc…" at bounding box center [243, 228] width 226 height 21
type textarea "Sveiki! SmartDeal perioda beigās Jums būs jāatgriež ierīce tādā pašā komplektāc…"
click at [342, 247] on span "Send" at bounding box center [345, 245] width 16 height 6
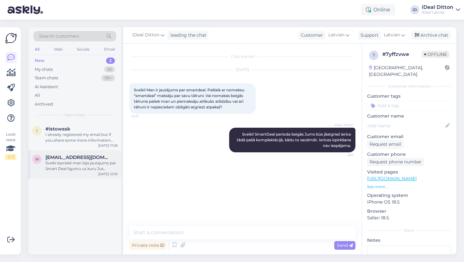
click at [90, 159] on span "[EMAIL_ADDRESS][DOMAIN_NAME]" at bounding box center [78, 158] width 66 height 6
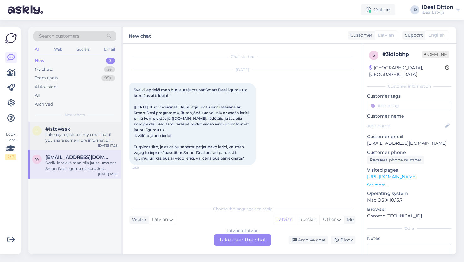
click at [83, 140] on div "I already registered my email but if you share some more information that would…" at bounding box center [81, 137] width 72 height 11
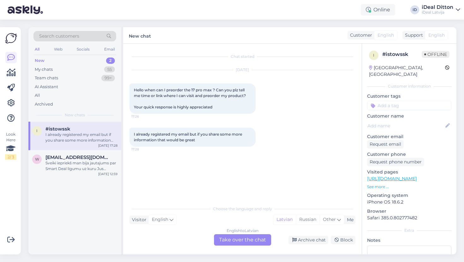
click at [243, 241] on div "English to Latvian Take over the chat" at bounding box center [242, 239] width 57 height 11
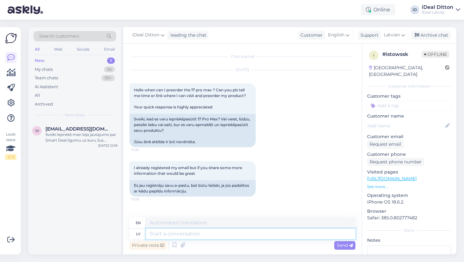
click at [171, 234] on textarea at bounding box center [251, 233] width 210 height 11
type textarea "Д"
type textarea "Labdien."
type textarea "Hello."
paste textarea "Visi pasūtījumi tiks izpildīti rindas kārtībā, taču pagaidām nav informācijas p…"
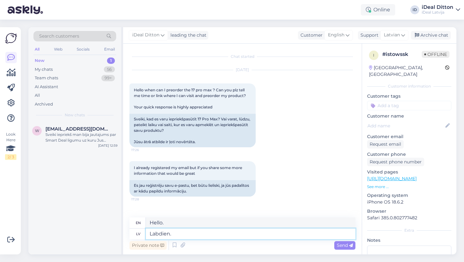
type textarea "Labdien. Visi pasūtījumi tiks izpildīti rindas kārtībā, taču pagaidām nav infor…"
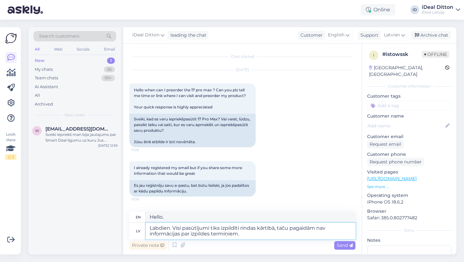
type textarea "Hello. All orders will be fulfilled on a first-come, first-served basis, but th…"
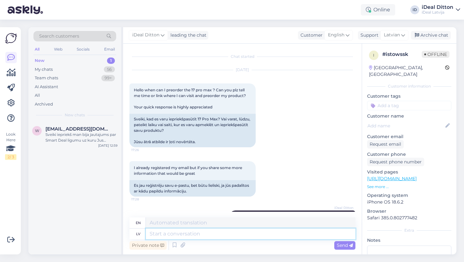
scroll to position [41, 0]
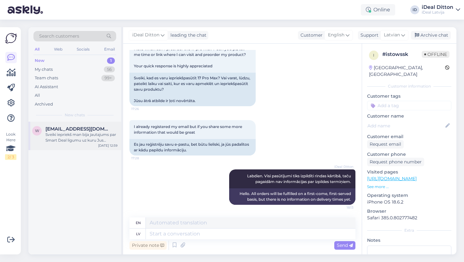
click at [84, 130] on span "[EMAIL_ADDRESS][DOMAIN_NAME]" at bounding box center [78, 129] width 66 height 6
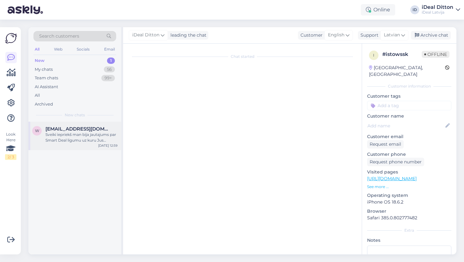
scroll to position [0, 0]
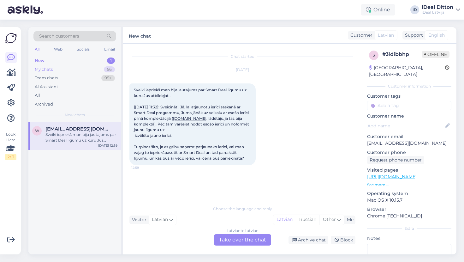
click at [50, 68] on div "My chats" at bounding box center [44, 69] width 18 height 6
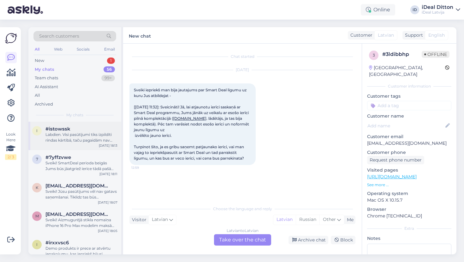
click at [69, 135] on div "Labdien. Visi pasūtījumi tiks izpildīti rindas kārtībā, taču pagaidām nav infor…" at bounding box center [81, 137] width 72 height 11
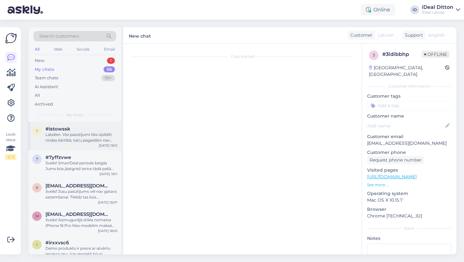
scroll to position [41, 0]
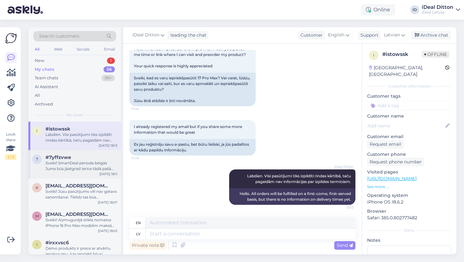
click at [53, 166] on div "Sveiki! SmartDeal perioda beigās Jums būs jāatgriež ierīce tādā pašā komplektāc…" at bounding box center [81, 165] width 72 height 11
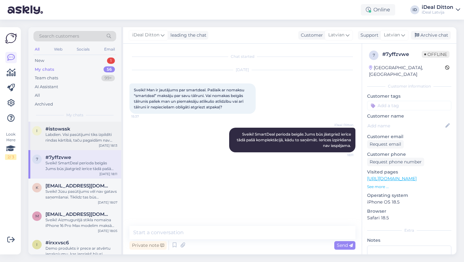
click at [61, 134] on div "Labdien. Visi pasūtījumi tiks izpildīti rindas kārtībā, taču pagaidām nav infor…" at bounding box center [81, 137] width 72 height 11
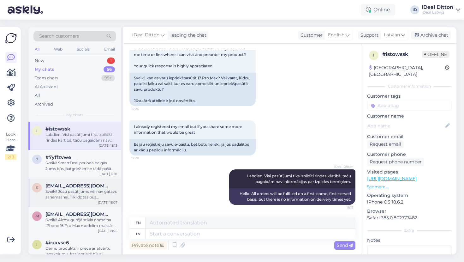
click at [58, 197] on div "Sveiki! Jūsu pasūtījums vēl nav gatavs saņemšanai. Tiklīdz tas būs sagatavots, …" at bounding box center [81, 194] width 72 height 11
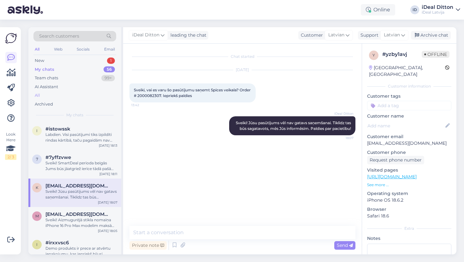
scroll to position [0, 0]
click at [42, 61] on div "New" at bounding box center [39, 61] width 9 height 6
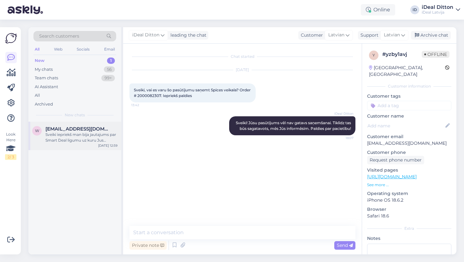
click at [82, 128] on span "[EMAIL_ADDRESS][DOMAIN_NAME]" at bounding box center [78, 129] width 66 height 6
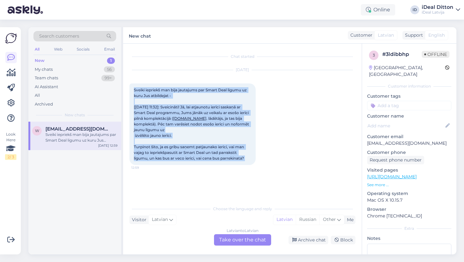
drag, startPoint x: 134, startPoint y: 89, endPoint x: 258, endPoint y: 154, distance: 139.6
click at [256, 154] on div "Sveiki iepriekš man bija jautajums par Smart Deal ligumu uz kuru Jus atbildejat…" at bounding box center [193, 124] width 126 height 82
copy div "Sveiki iepriekš man bija jautajums par Smart Deal ligumu uz kuru Jus atbildejat…"
click at [232, 190] on div "Chat started [DATE] Sveiki iepriekš man bija jautajums par Smart Deal ligumu uz…" at bounding box center [246, 123] width 232 height 147
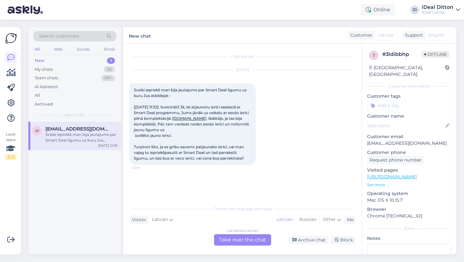
click at [231, 241] on div "Latvian to Latvian Take over the chat" at bounding box center [242, 239] width 57 height 11
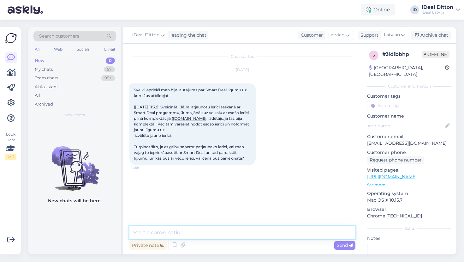
click at [195, 233] on textarea at bounding box center [243, 232] width 226 height 13
paste textarea "Sveiki! Jums būs jāatgriež sava vecā ierīce. Tās stāvokli novērtēs InBank, un 2…"
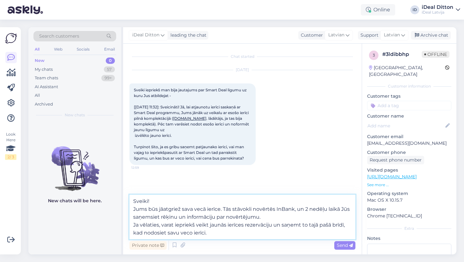
click at [134, 208] on textarea "Sveiki! Jums būs jāatgriež sava vecā ierīce. Tās stāvokli novērtēs InBank, un 2…" at bounding box center [243, 217] width 226 height 45
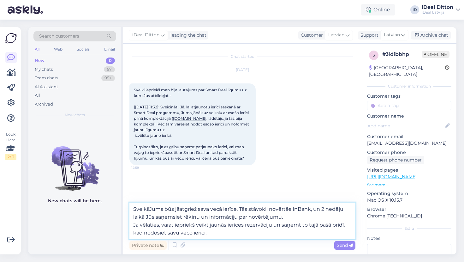
type textarea "Sveiki! Jums būs jāatgriež sava vecā ierīce. Tās stāvokli novērtēs InBank, un 2…"
drag, startPoint x: 212, startPoint y: 235, endPoint x: 124, endPoint y: 202, distance: 93.7
click at [124, 202] on div "Chat started [DATE] Sveiki iepriekš man bija jautajums par Smart Deal ligumu uz…" at bounding box center [242, 149] width 239 height 211
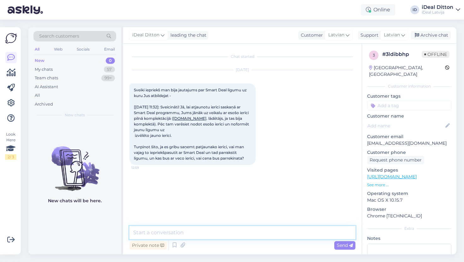
paste textarea "Sveiki! Lai nodotu savu veco ierīci, Jums vispirms jābeidzas esošajam līguma te…"
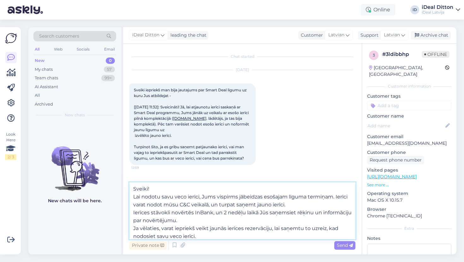
click at [134, 227] on textarea "Sveiki! Lai nodotu savu veco ierīci, Jums vispirms jābeidzas esošajam līguma te…" at bounding box center [243, 210] width 226 height 57
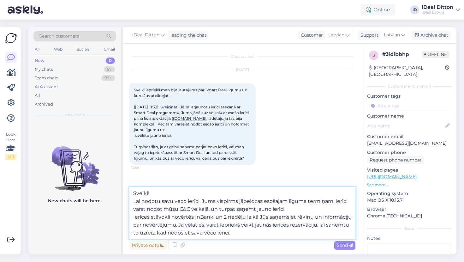
click at [134, 216] on textarea "Sveiki! Lai nodotu savu veco ierīci, Jums vispirms jābeidzas esošajam līguma te…" at bounding box center [243, 213] width 226 height 52
click at [134, 200] on textarea "Sveiki! Lai nodotu savu veco ierīci, Jums vispirms jābeidzas esošajam līguma te…" at bounding box center [243, 213] width 226 height 52
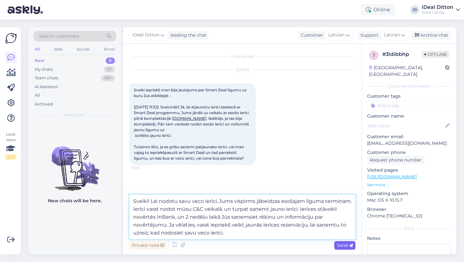
type textarea "Sveiki! Lai nodotu savu veco ierīci, Jums vispirms jābeidzas esošajam līguma te…"
click at [346, 247] on span "Send" at bounding box center [345, 245] width 16 height 6
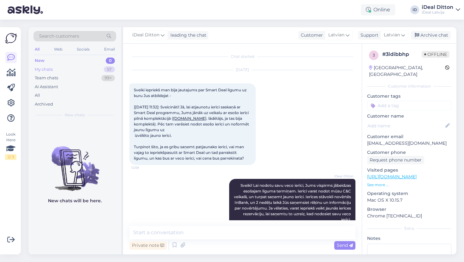
click at [44, 70] on div "My chats" at bounding box center [44, 69] width 18 height 6
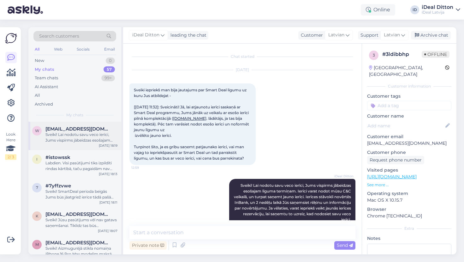
click at [87, 132] on div "Sveiki! Lai nodotu savu veco ierīci, Jums vispirms jābeidzas esošajam līguma te…" at bounding box center [81, 137] width 72 height 11
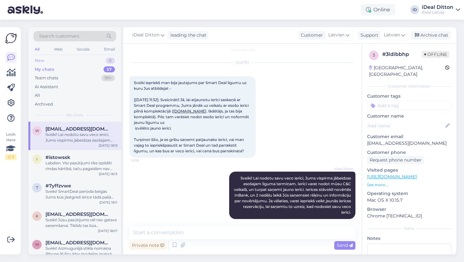
click at [43, 60] on div "New" at bounding box center [39, 61] width 9 height 6
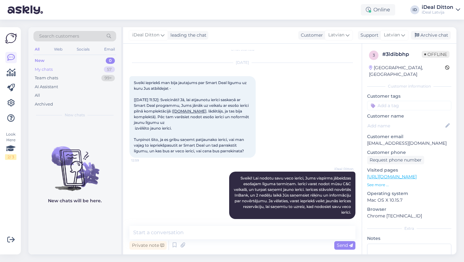
click at [50, 69] on div "My chats" at bounding box center [44, 69] width 18 height 6
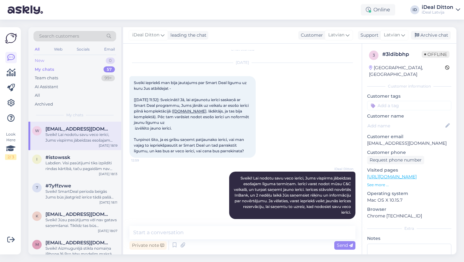
click at [42, 59] on div "New" at bounding box center [39, 61] width 9 height 6
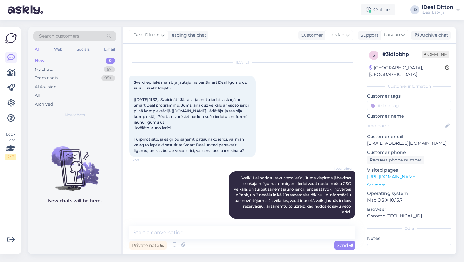
scroll to position [7, 0]
click at [44, 67] on div "My chats" at bounding box center [44, 69] width 18 height 6
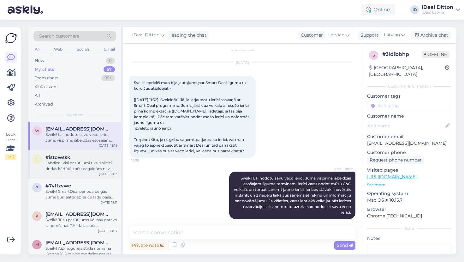
click at [80, 163] on div "Labdien. Visi pasūtījumi tiks izpildīti rindas kārtībā, taču pagaidām nav infor…" at bounding box center [81, 165] width 72 height 11
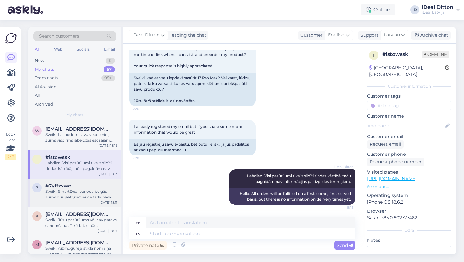
click at [61, 196] on div "Sveiki! SmartDeal perioda beigās Jums būs jāatgriež ierīce tādā pašā komplektāc…" at bounding box center [81, 194] width 72 height 11
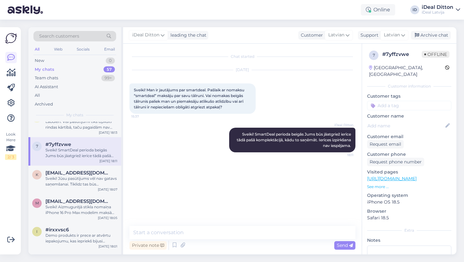
scroll to position [43, 0]
click at [80, 183] on div "Sveiki! Jūsu pasūtījums vēl nav gatavs saņemšanai. Tiklīdz tas būs sagatavots, …" at bounding box center [81, 179] width 72 height 11
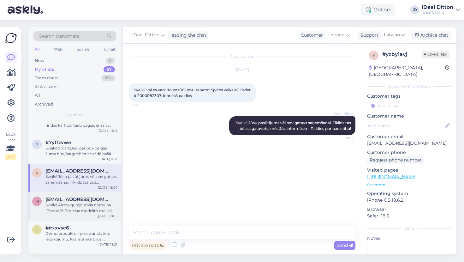
click at [69, 209] on div "Sveiki! Aizmugurējā stikla nomaiņa iPhone 16 Pro Max modelim maksā 219 €. Ja ka…" at bounding box center [81, 207] width 72 height 11
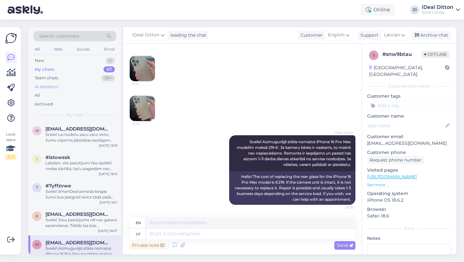
scroll to position [0, 0]
click at [40, 60] on div "New" at bounding box center [39, 61] width 9 height 6
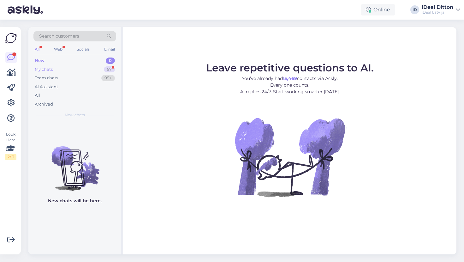
click at [47, 69] on div "My chats" at bounding box center [44, 69] width 18 height 6
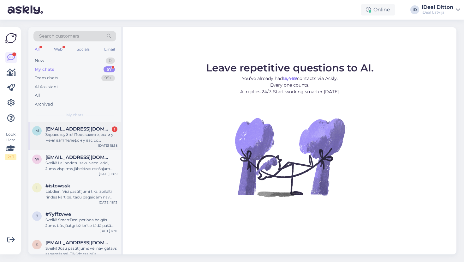
click at [82, 140] on div "Здравствуйте! Подскажите, если у меня взят телефон у вас со smartdeal программе…" at bounding box center [81, 137] width 72 height 11
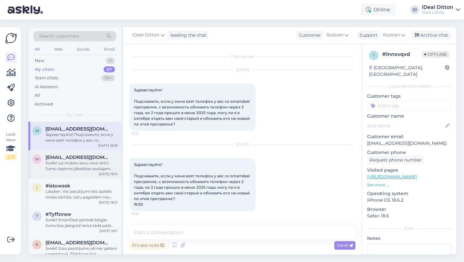
click at [71, 160] on div "Sveiki! Lai nodotu savu veco ierīci, Jums vispirms jābeidzas esošajam līguma te…" at bounding box center [81, 165] width 72 height 11
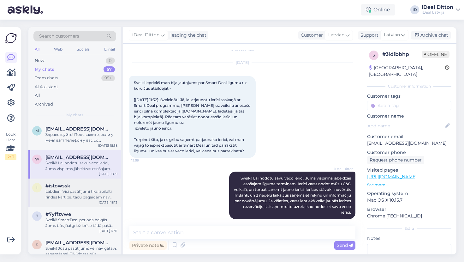
click at [78, 189] on div "Labdien. Visi pasūtījumi tiks izpildīti rindas kārtībā, taču pagaidām nav infor…" at bounding box center [81, 194] width 72 height 11
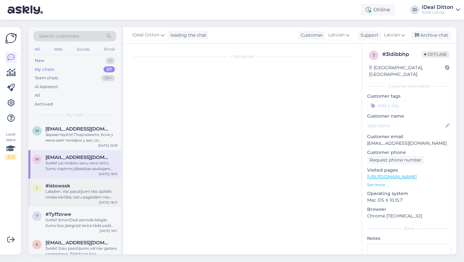
scroll to position [41, 0]
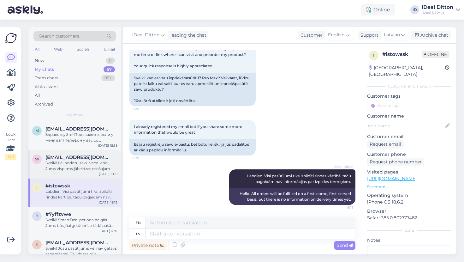
click at [81, 167] on div "Sveiki! Lai nodotu savu veco ierīci, Jums vispirms jābeidzas esošajam līguma te…" at bounding box center [81, 165] width 72 height 11
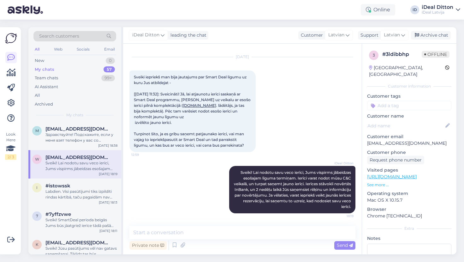
scroll to position [7, 0]
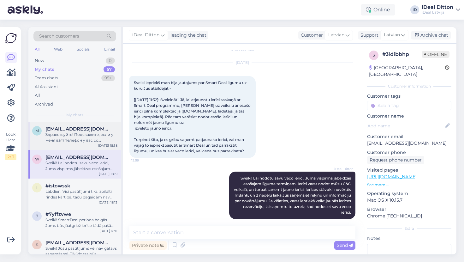
click at [84, 137] on div "Здравствуйте! Подскажите, если у меня взят телефон у вас со smartdeal программе…" at bounding box center [81, 137] width 72 height 11
